Goal: Information Seeking & Learning: Compare options

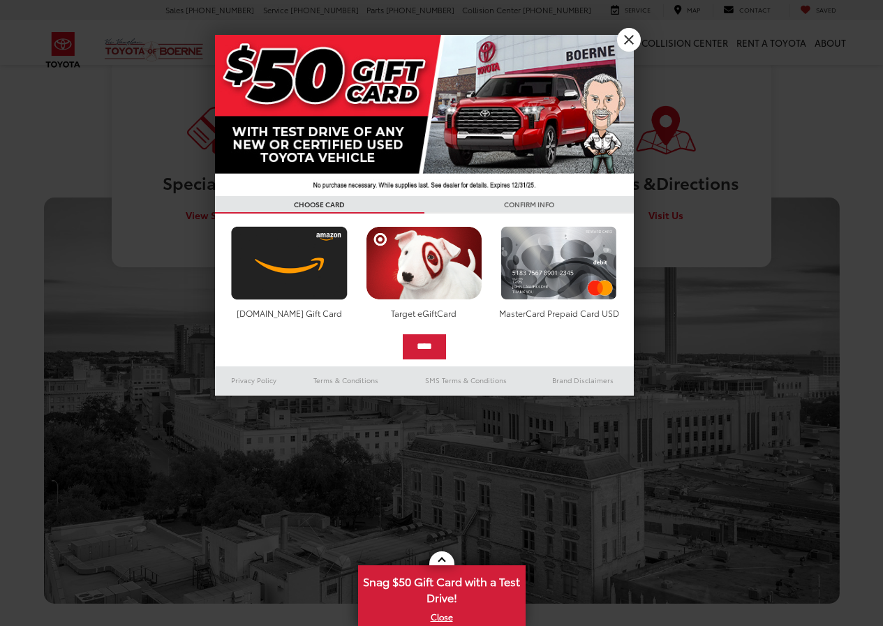
scroll to position [628, 0]
click at [634, 39] on link "X" at bounding box center [629, 40] width 24 height 24
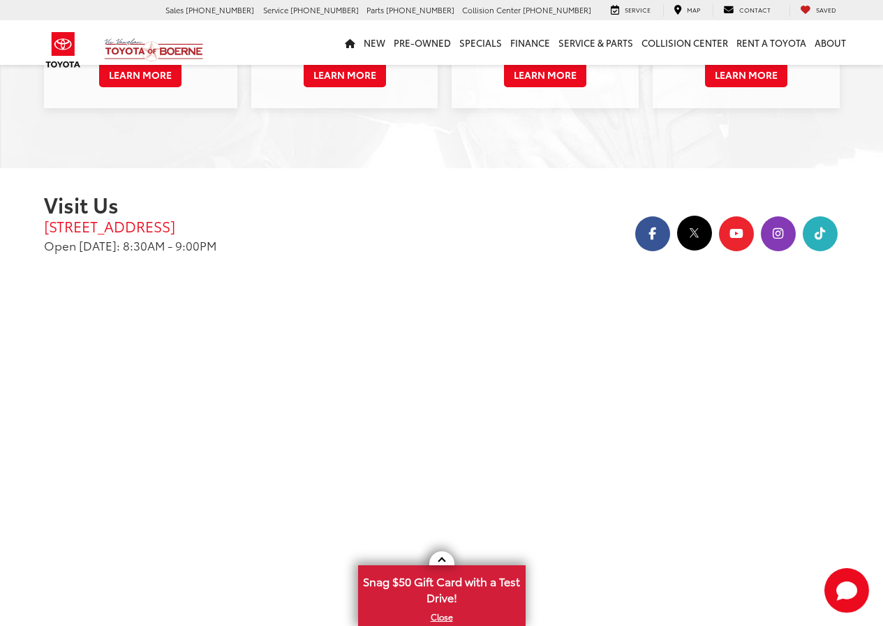
scroll to position [0, 0]
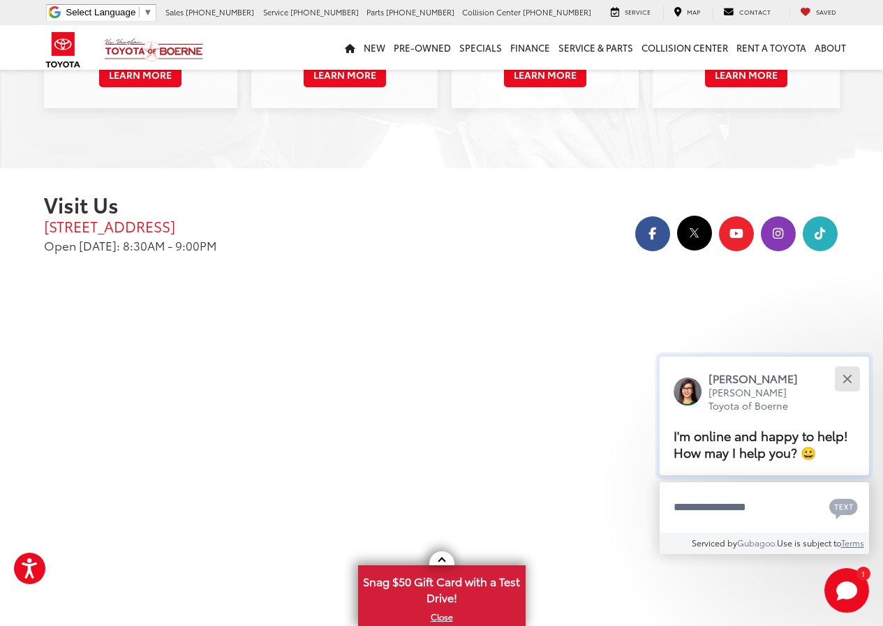
click at [854, 378] on button "Close" at bounding box center [847, 379] width 30 height 30
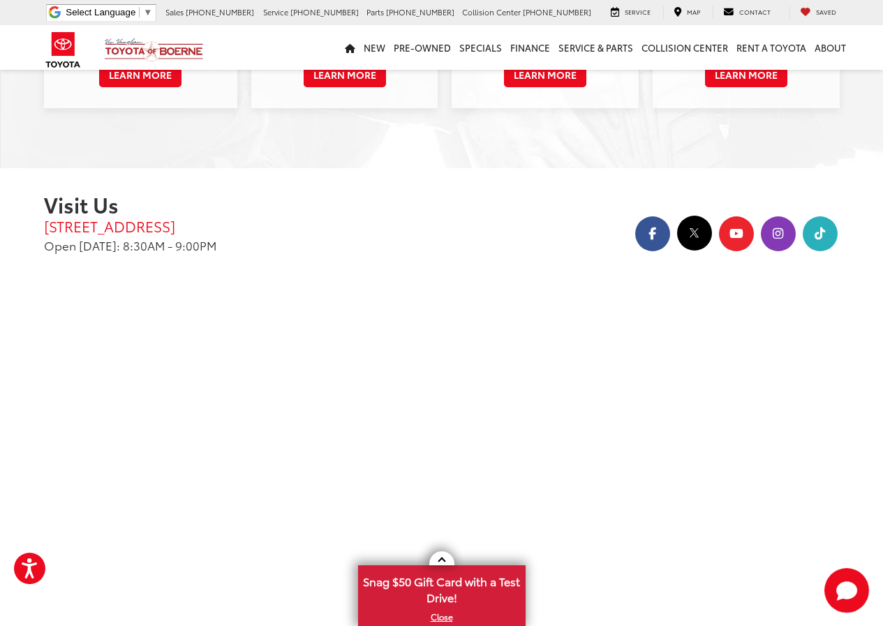
scroll to position [2166, 0]
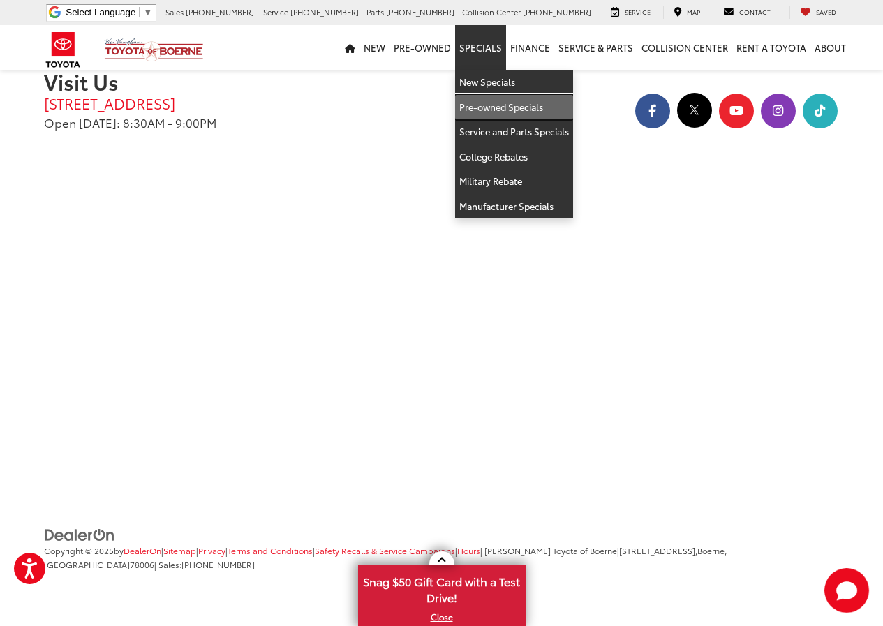
click at [493, 105] on link "Pre-owned Specials" at bounding box center [514, 107] width 118 height 25
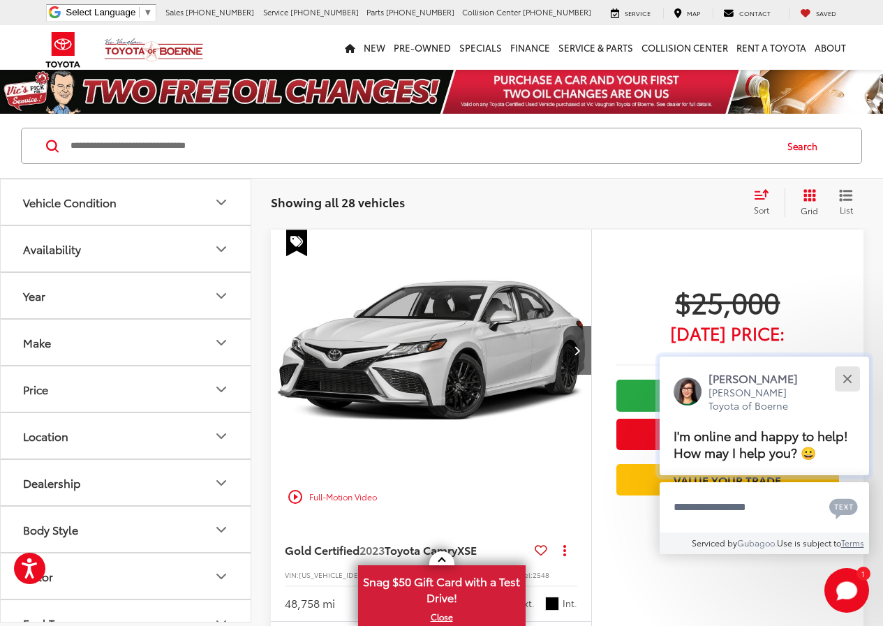
click at [851, 380] on button "Close" at bounding box center [847, 379] width 30 height 30
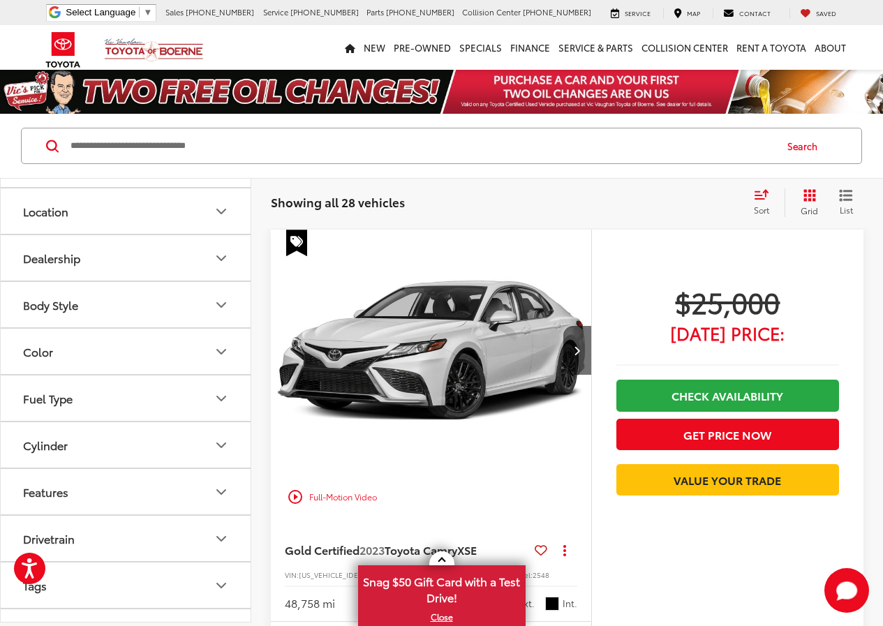
scroll to position [279, 0]
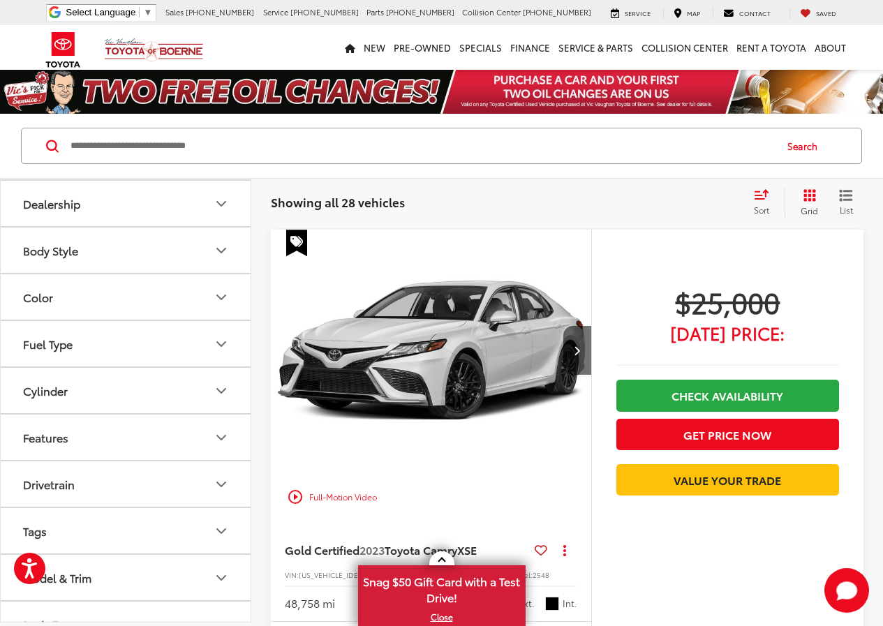
click at [144, 253] on button "Body Style" at bounding box center [126, 250] width 251 height 45
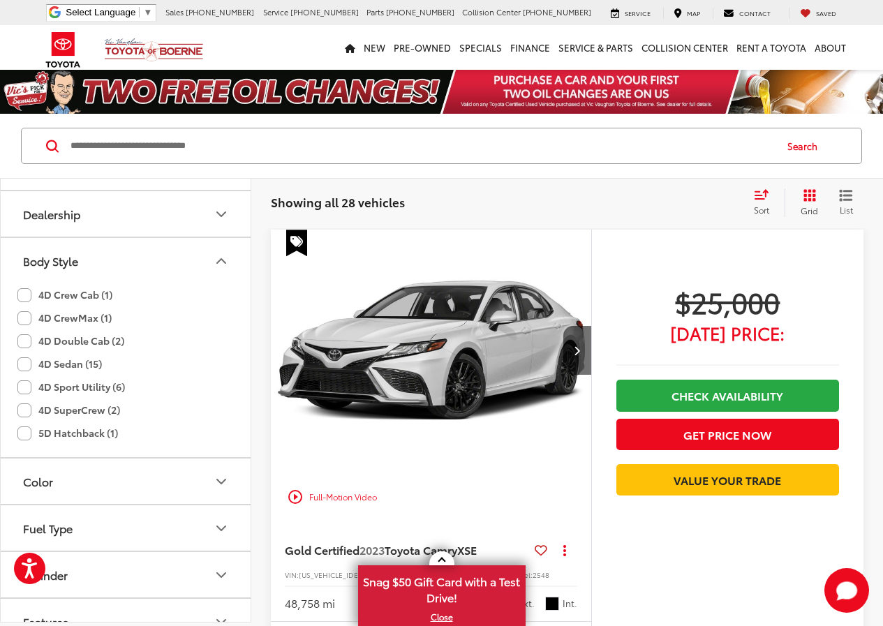
scroll to position [269, 0]
click at [22, 385] on label "4D Sport Utility (6)" at bounding box center [70, 386] width 107 height 23
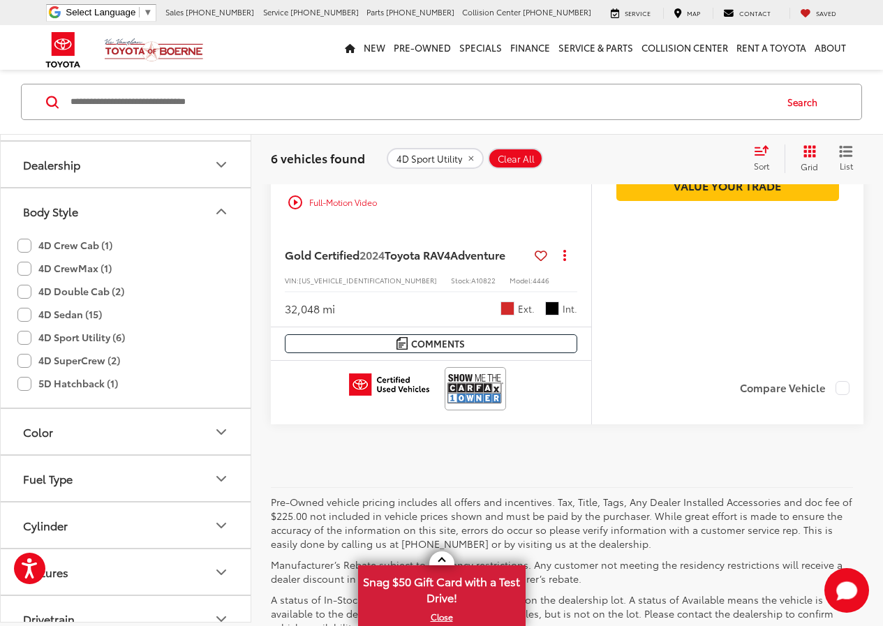
scroll to position [3087, 0]
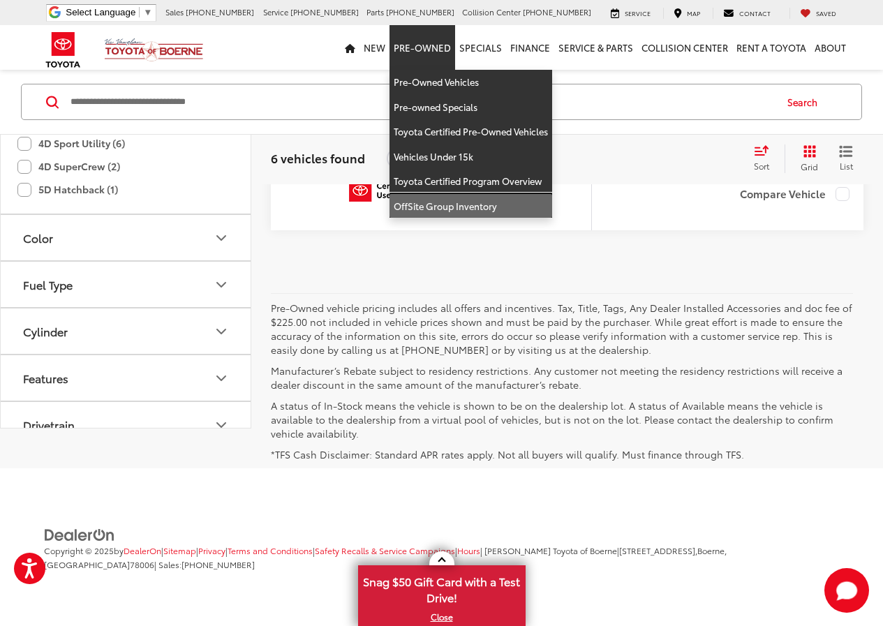
click at [482, 208] on link "OffSite Group Inventory" at bounding box center [470, 206] width 163 height 24
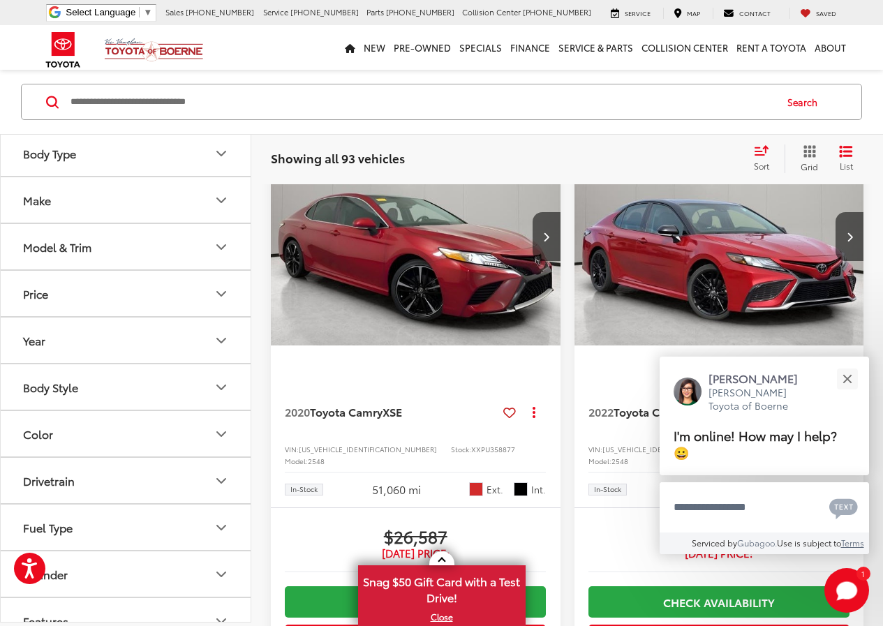
scroll to position [837, 0]
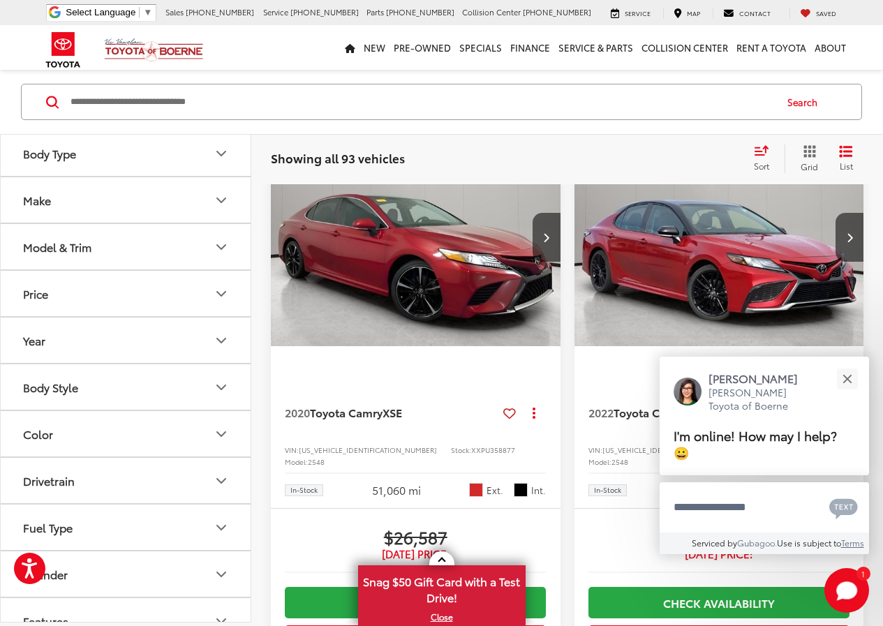
click at [106, 384] on button "Body Style" at bounding box center [126, 386] width 251 height 45
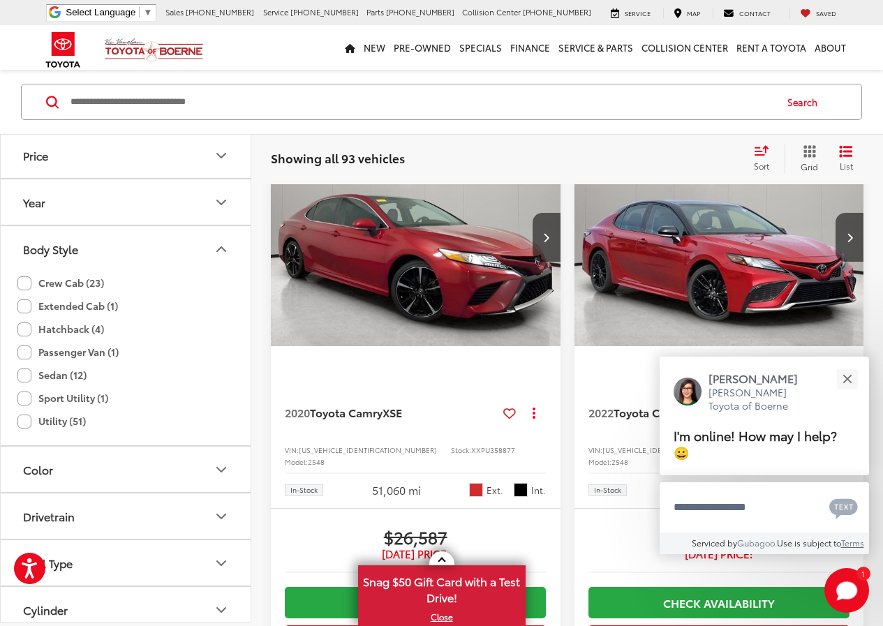
scroll to position [140, 0]
click at [22, 393] on label "Sport Utility (1)" at bounding box center [62, 396] width 91 height 23
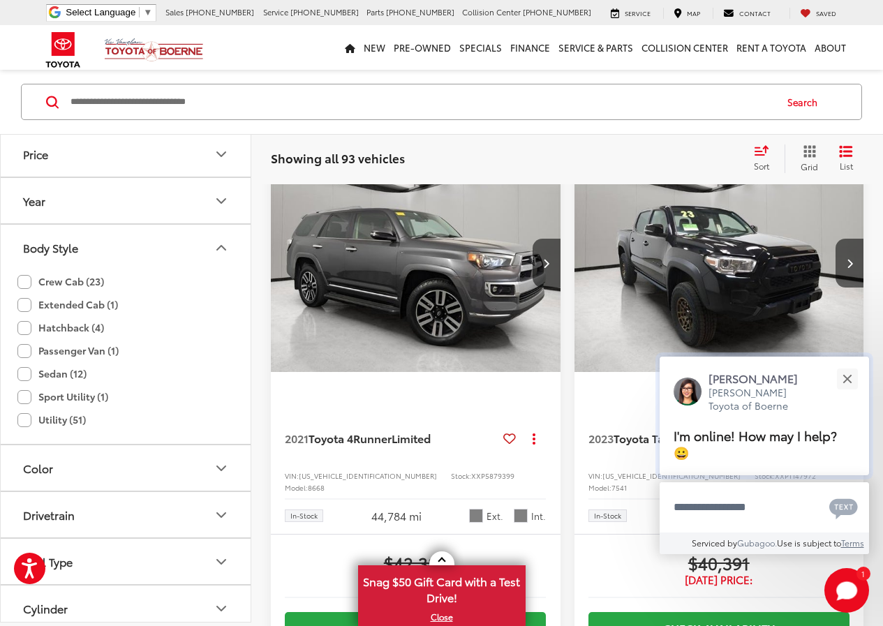
scroll to position [44, 0]
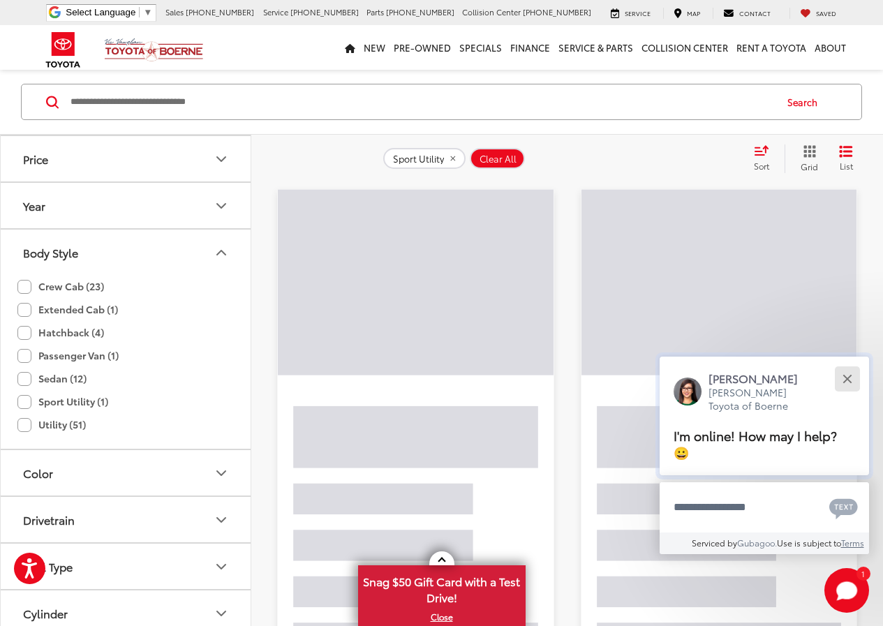
click at [851, 380] on button "Close" at bounding box center [847, 379] width 30 height 30
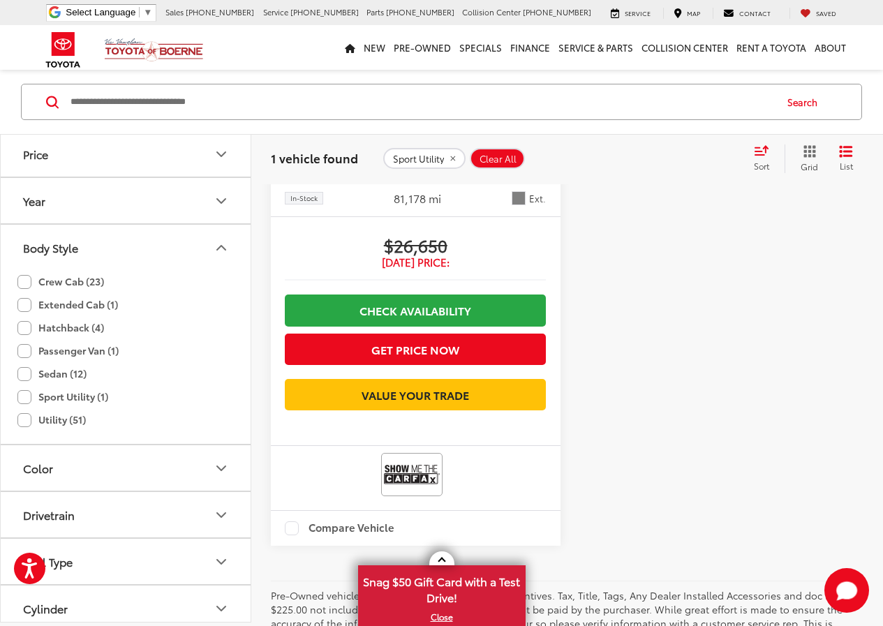
scroll to position [721, 0]
